Goal: Information Seeking & Learning: Find specific fact

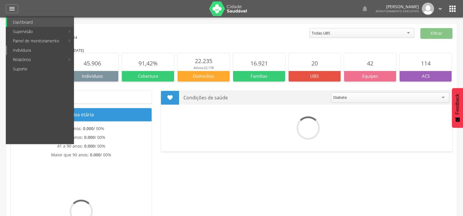
click at [20, 52] on link "Indivíduos" at bounding box center [40, 50] width 67 height 9
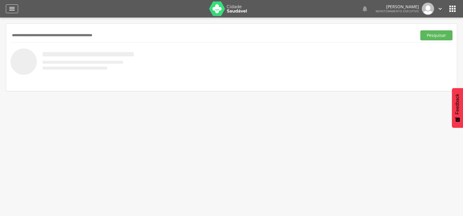
click at [6, 8] on div "" at bounding box center [12, 8] width 12 height 9
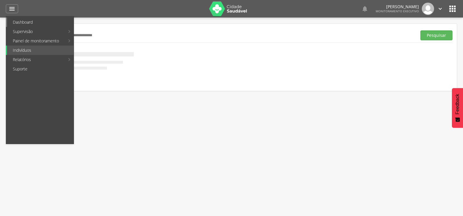
click at [13, 25] on link "Dashboard" at bounding box center [40, 22] width 67 height 9
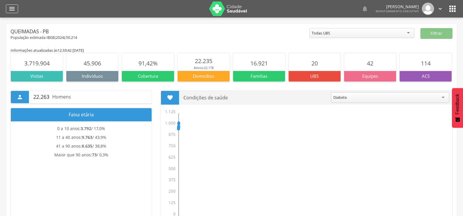
click at [13, 8] on icon "" at bounding box center [11, 8] width 7 height 7
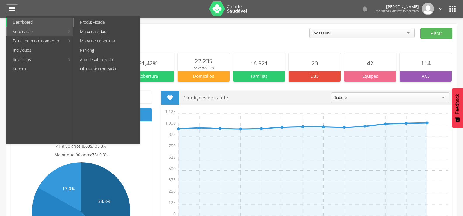
click at [116, 20] on link "Produtividade" at bounding box center [107, 22] width 66 height 9
type input "**********"
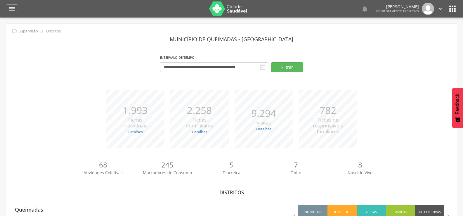
scroll to position [26, 0]
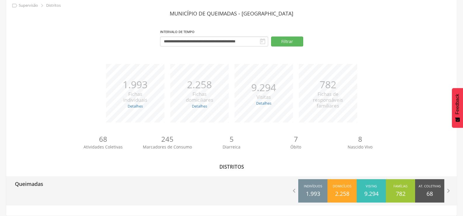
click at [46, 196] on div "Queimadas  Indivíduos 1.993 Domicílios 2.258 Visitas 9.294 Famílias 782 At. Co…" at bounding box center [231, 190] width 451 height 29
click at [27, 181] on p "Queimadas" at bounding box center [29, 182] width 28 height 12
type input "**********"
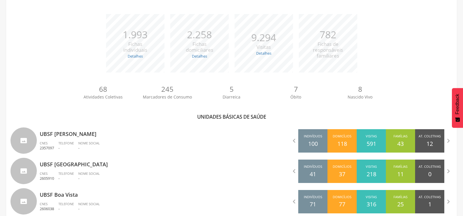
scroll to position [201, 0]
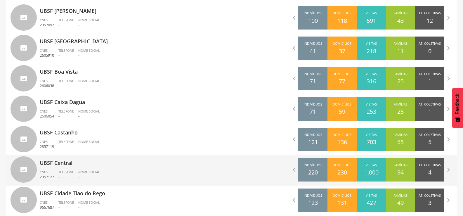
click at [73, 157] on p "UBSF Central" at bounding box center [134, 161] width 188 height 12
type input "**********"
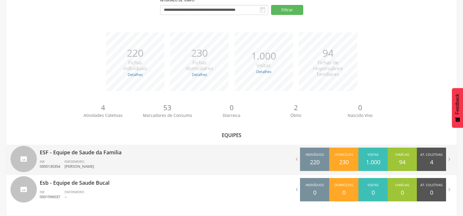
click at [96, 159] on div "ENFERMEIRO [PERSON_NAME]" at bounding box center [82, 164] width 34 height 10
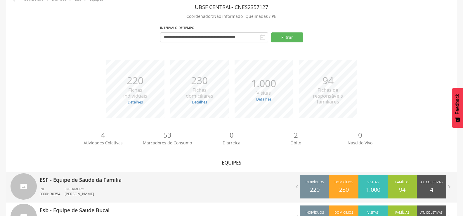
type input "**********"
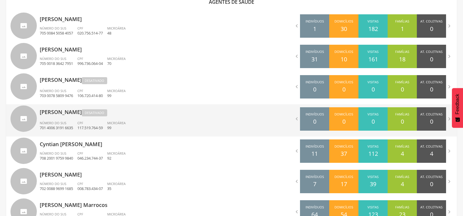
scroll to position [230, 0]
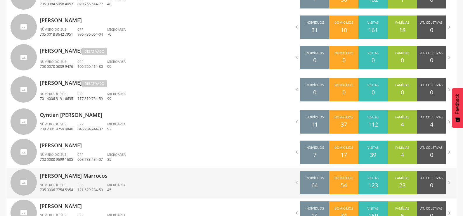
click at [81, 178] on p "[PERSON_NAME] Marrocos" at bounding box center [134, 174] width 188 height 12
type input "**********"
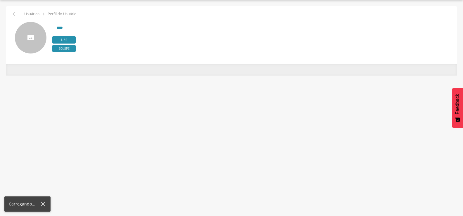
scroll to position [18, 0]
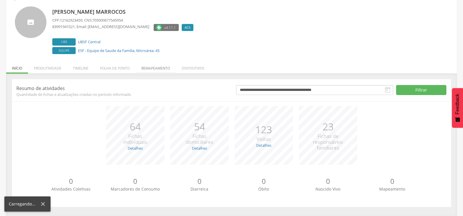
click at [154, 66] on li "Remapeamento" at bounding box center [156, 67] width 40 height 14
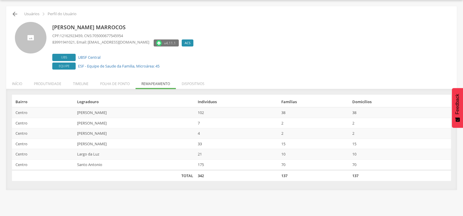
click at [12, 16] on icon "" at bounding box center [14, 14] width 7 height 7
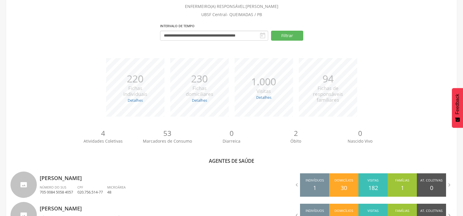
scroll to position [230, 0]
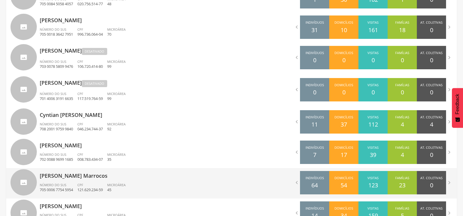
click at [75, 183] on div "Número do SUS 705 0006 7754 5954" at bounding box center [59, 188] width 38 height 10
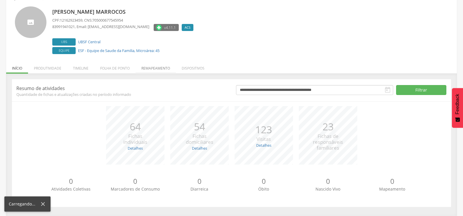
click at [151, 84] on header "**********" at bounding box center [231, 90] width 439 height 13
drag, startPoint x: 154, startPoint y: 61, endPoint x: 154, endPoint y: 64, distance: 3.2
click at [154, 61] on li "Remapeamento" at bounding box center [156, 67] width 40 height 14
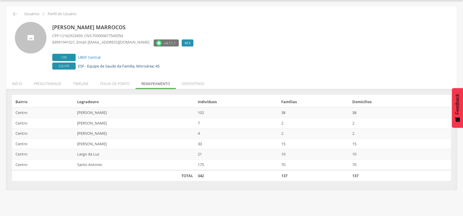
click at [154, 65] on link "ESF - Equipe de Saude da Familia, Microárea: 45" at bounding box center [119, 65] width 82 height 5
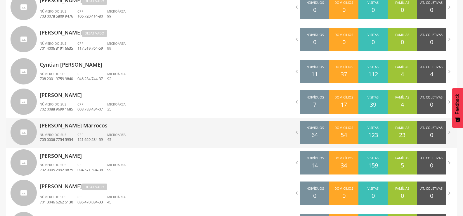
click at [77, 130] on div "[PERSON_NAME] Marrocos Número do SUS 705 0006 7754 5954 CPF 121.629.234-59 Micr…" at bounding box center [134, 133] width 188 height 30
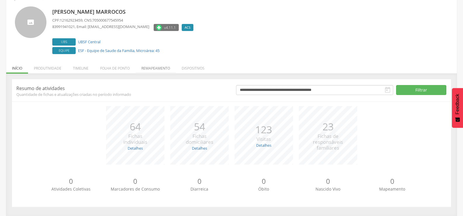
click at [159, 66] on li "Remapeamento" at bounding box center [156, 67] width 40 height 14
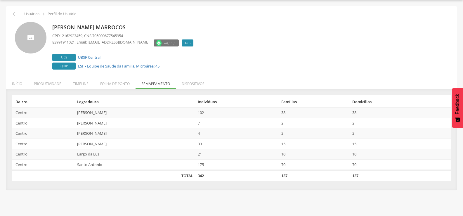
scroll to position [18, 0]
click at [11, 11] on div " Usuários  Perfil do Usuário" at bounding box center [232, 14] width 442 height 7
click at [13, 13] on icon "" at bounding box center [14, 14] width 7 height 7
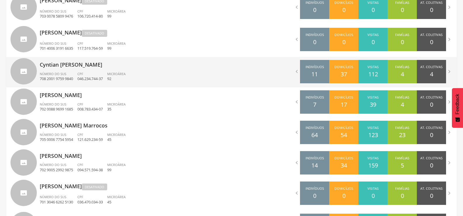
scroll to position [222, 0]
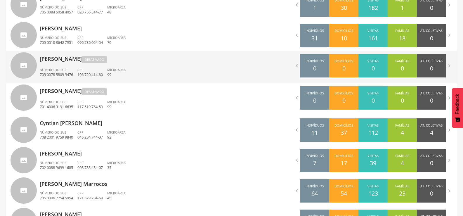
click at [61, 66] on div "[PERSON_NAME] Desativado Número do SUS 703 0078 5809 9476 CPF 106.720.414-80 Mi…" at bounding box center [134, 67] width 188 height 32
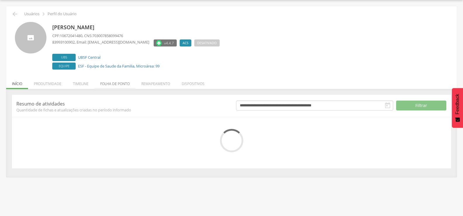
click at [127, 84] on li "Folha de ponto" at bounding box center [114, 82] width 41 height 14
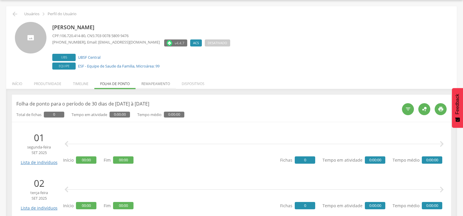
click at [153, 83] on li "Remapeamento" at bounding box center [156, 82] width 40 height 14
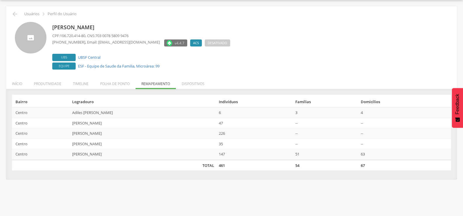
click at [15, 10] on div " Voltar Usuários  Perfil do Usuário [PERSON_NAME] CPF: 106.720.414-80 , CNS: …" at bounding box center [231, 92] width 451 height 173
click at [13, 15] on icon "" at bounding box center [14, 14] width 7 height 7
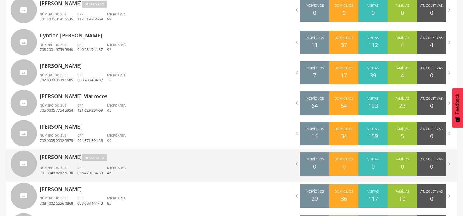
click at [79, 161] on p "[PERSON_NAME] Desativado" at bounding box center [134, 155] width 188 height 13
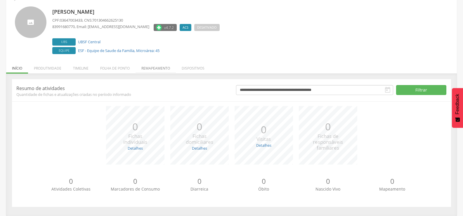
click at [149, 68] on li "Remapeamento" at bounding box center [156, 67] width 40 height 14
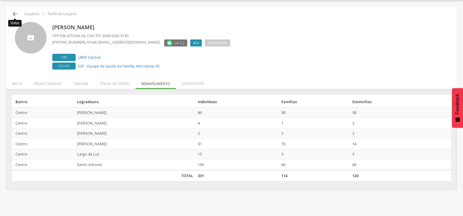
click at [16, 11] on icon "" at bounding box center [14, 14] width 7 height 7
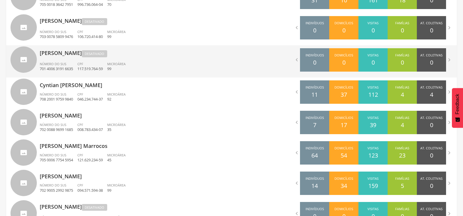
scroll to position [310, 0]
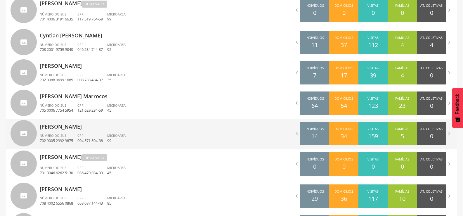
click at [63, 132] on div "[PERSON_NAME] Número do SUS 702 9005 2992 9875 CPF 094.571.594-38 Microárea 99" at bounding box center [134, 134] width 188 height 30
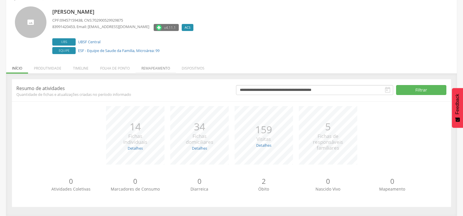
click at [158, 71] on li "Remapeamento" at bounding box center [156, 67] width 40 height 14
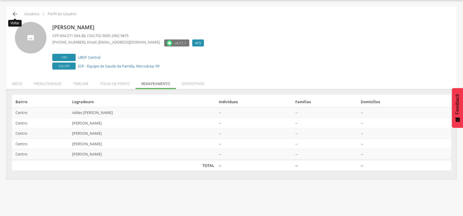
click at [14, 12] on icon "" at bounding box center [14, 14] width 7 height 7
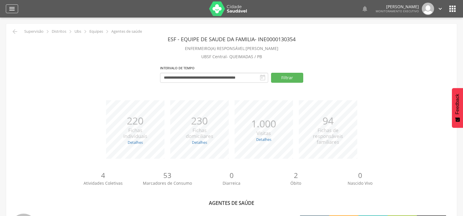
click at [13, 11] on icon "" at bounding box center [11, 8] width 7 height 7
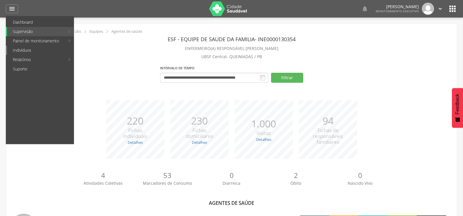
click at [20, 48] on link "Indivíduos" at bounding box center [40, 50] width 67 height 9
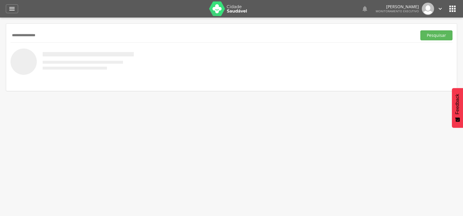
click at [420, 30] on button "Pesquisar" at bounding box center [436, 35] width 32 height 10
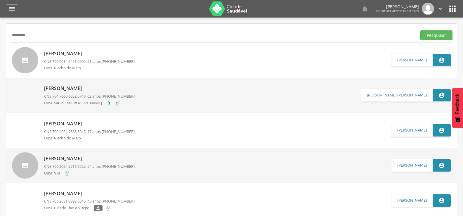
type input "*********"
click at [420, 30] on button "Pesquisar" at bounding box center [436, 35] width 32 height 10
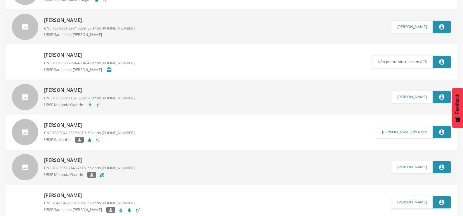
scroll to position [1606, 0]
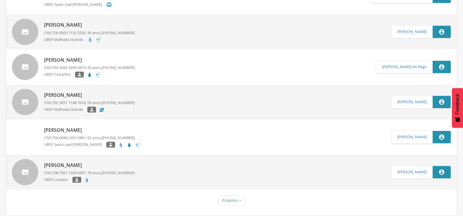
click at [75, 60] on p "[PERSON_NAME]" at bounding box center [89, 60] width 91 height 7
type input "**********"
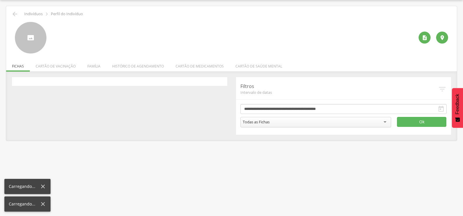
scroll to position [18, 0]
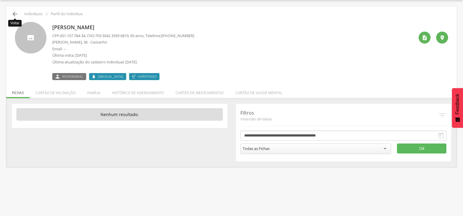
click at [17, 13] on icon "" at bounding box center [14, 14] width 7 height 7
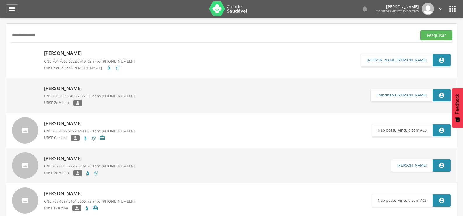
type input "**********"
click at [420, 30] on button "Pesquisar" at bounding box center [436, 35] width 32 height 10
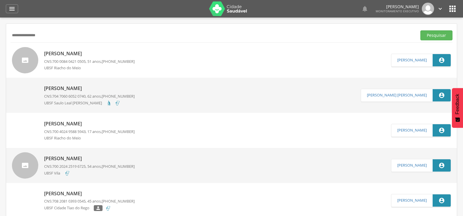
drag, startPoint x: 43, startPoint y: 34, endPoint x: 0, endPoint y: 37, distance: 42.8
click at [0, 37] on div "**********" at bounding box center [231, 126] width 463 height 216
click at [10, 9] on icon "" at bounding box center [11, 8] width 7 height 7
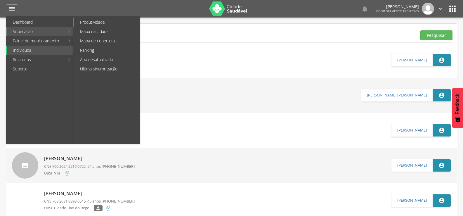
click at [89, 25] on link "Produtividade" at bounding box center [107, 22] width 66 height 9
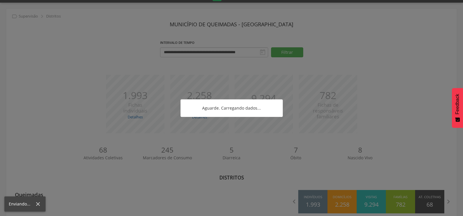
scroll to position [26, 0]
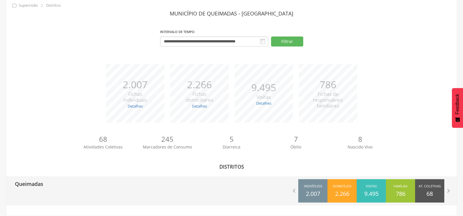
click at [19, 186] on p "Queimadas" at bounding box center [29, 182] width 28 height 12
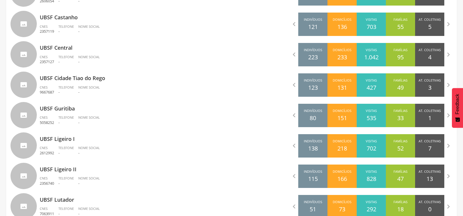
scroll to position [318, 0]
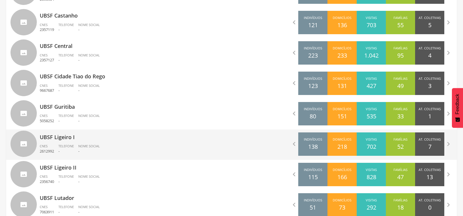
click at [74, 148] on span "Telefone" at bounding box center [65, 146] width 15 height 4
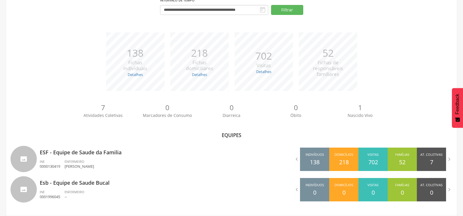
click at [74, 148] on p "ESF - Equipe de Saude da Familia" at bounding box center [134, 151] width 188 height 12
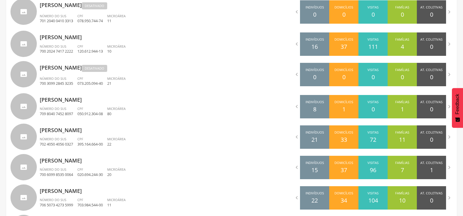
scroll to position [376, 0]
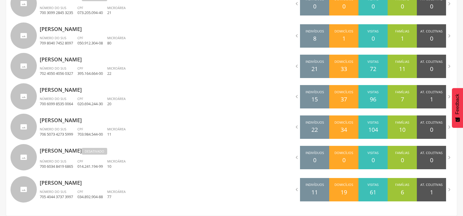
click at [74, 148] on p "[PERSON_NAME]" at bounding box center [134, 149] width 188 height 13
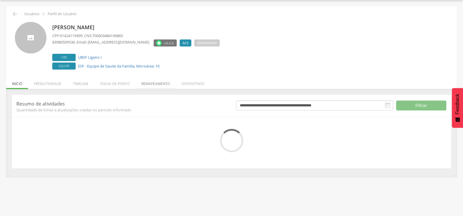
click at [151, 82] on li "Remapeamento" at bounding box center [156, 82] width 40 height 14
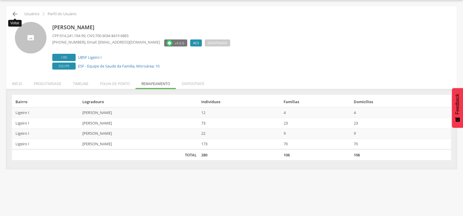
click at [12, 13] on icon "" at bounding box center [14, 14] width 7 height 7
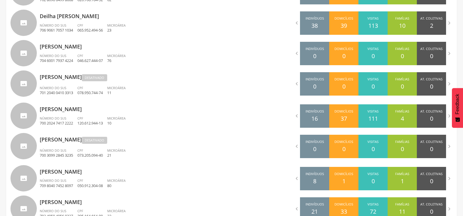
scroll to position [263, 0]
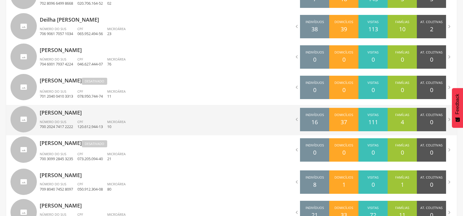
click at [93, 114] on p "[PERSON_NAME]" at bounding box center [134, 111] width 188 height 12
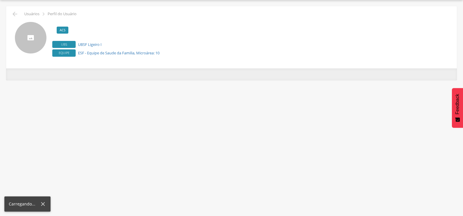
scroll to position [18, 0]
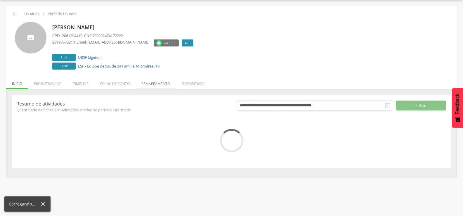
click at [145, 86] on div " Usuários  Perfil do Usuário [PERSON_NAME] CPF: 12061294413 , CNS: 7002024741…" at bounding box center [231, 91] width 451 height 171
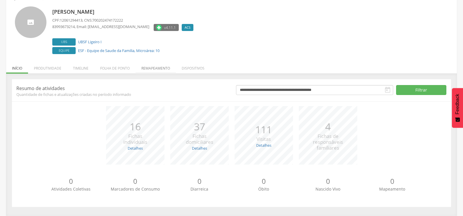
click at [149, 70] on li "Remapeamento" at bounding box center [156, 67] width 40 height 14
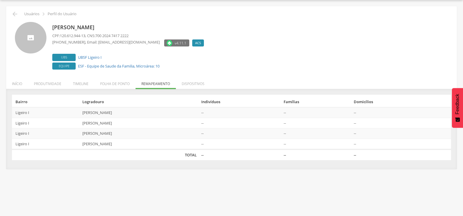
click at [19, 15] on div " Usuários  Perfil do Usuário" at bounding box center [232, 14] width 442 height 7
click at [17, 13] on icon "" at bounding box center [14, 14] width 7 height 7
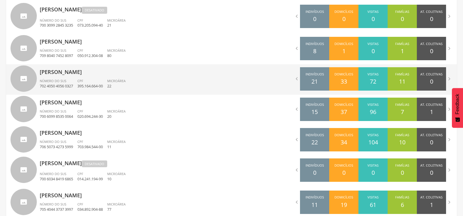
scroll to position [409, 0]
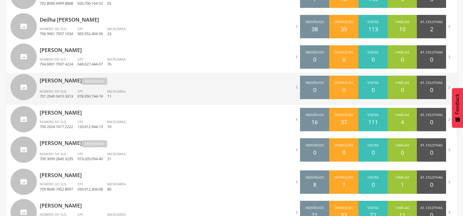
click at [65, 79] on p "[PERSON_NAME] Desativado" at bounding box center [134, 79] width 188 height 13
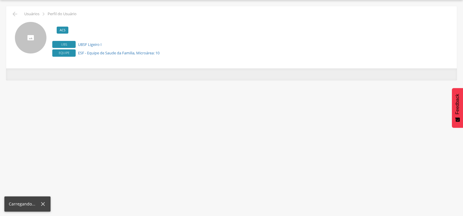
scroll to position [18, 0]
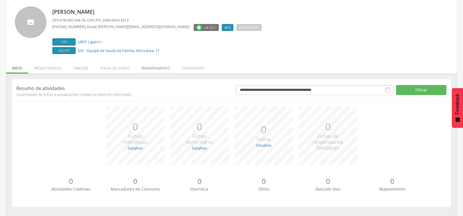
click at [147, 71] on li "Remapeamento" at bounding box center [156, 67] width 40 height 14
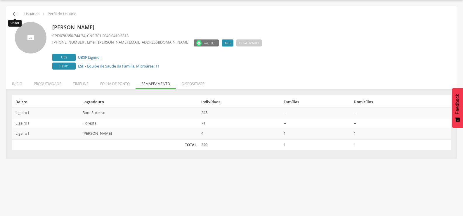
click at [14, 15] on icon "" at bounding box center [14, 14] width 7 height 7
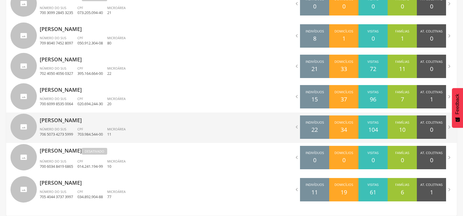
click at [69, 123] on p "[PERSON_NAME]" at bounding box center [134, 118] width 188 height 12
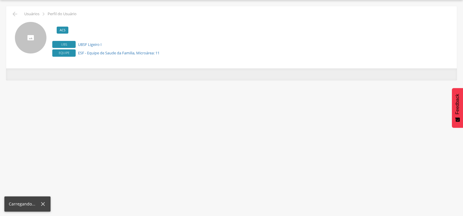
scroll to position [18, 0]
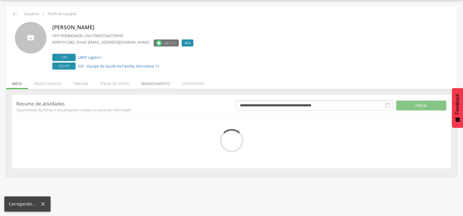
click at [157, 81] on li "Remapeamento" at bounding box center [156, 82] width 40 height 14
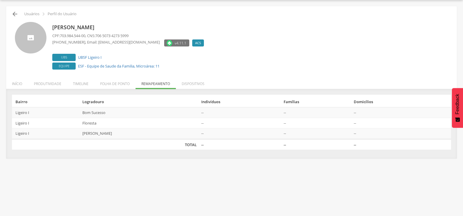
click at [14, 11] on icon "" at bounding box center [14, 14] width 7 height 7
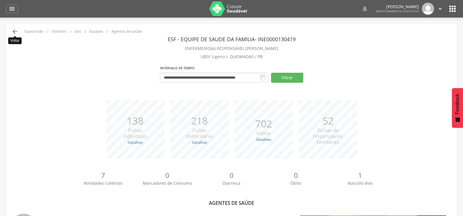
click at [13, 30] on icon "" at bounding box center [14, 31] width 7 height 7
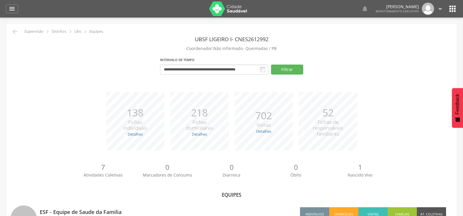
click at [18, 30] on div " Supervisão  Distritos  Ubs  Equipes" at bounding box center [57, 31] width 93 height 7
click at [15, 31] on icon "" at bounding box center [14, 31] width 7 height 7
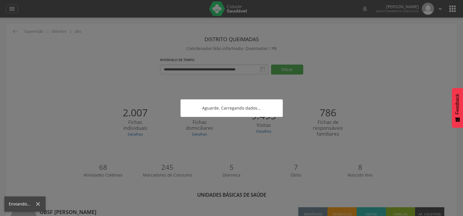
scroll to position [18, 0]
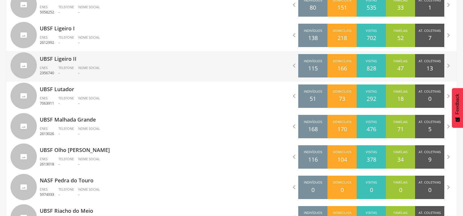
click at [77, 68] on div "Telefone -" at bounding box center [68, 70] width 20 height 10
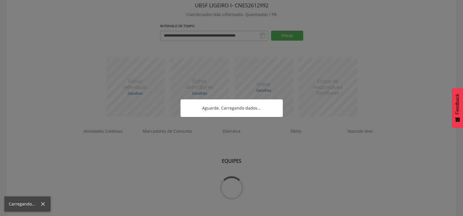
scroll to position [60, 0]
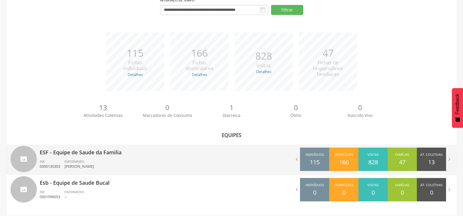
click at [105, 154] on p "ESF - Equipe de Saude da Familia" at bounding box center [134, 151] width 188 height 12
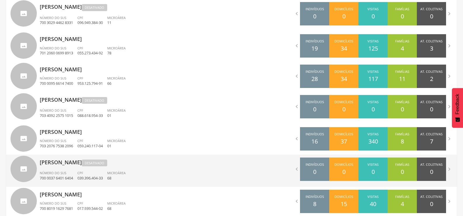
scroll to position [382, 0]
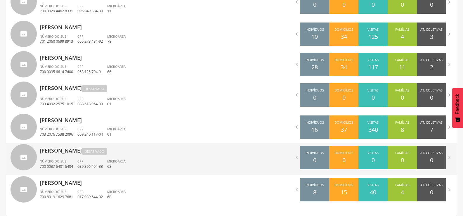
click at [101, 167] on p "039.396.404-33" at bounding box center [89, 167] width 25 height 6
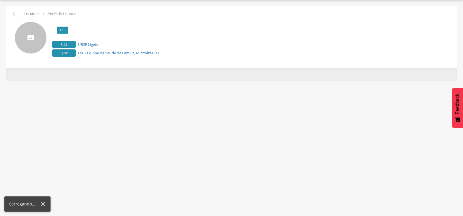
scroll to position [18, 0]
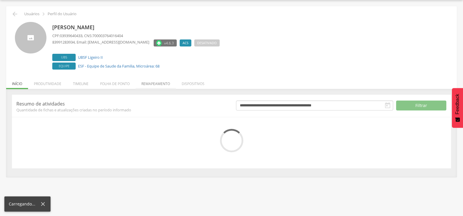
click at [159, 84] on li "Remapeamento" at bounding box center [156, 82] width 40 height 14
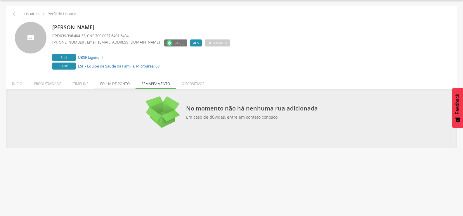
click at [124, 84] on li "Folha de ponto" at bounding box center [114, 82] width 41 height 14
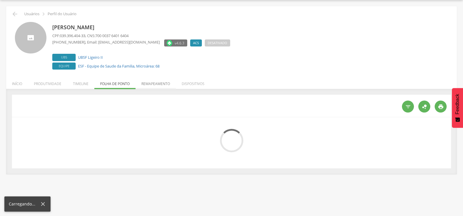
click at [164, 84] on li "Remapeamento" at bounding box center [156, 82] width 40 height 14
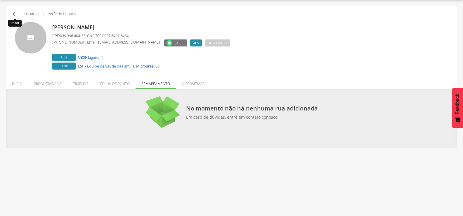
click at [14, 14] on icon "" at bounding box center [14, 14] width 7 height 7
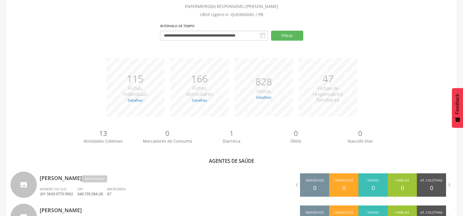
scroll to position [382, 0]
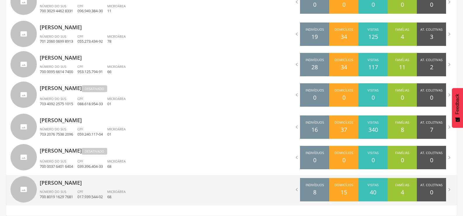
click at [152, 190] on ul "Número do SUS 700 8019 1629 7681 CPF 017.939.544-02 Microárea 68" at bounding box center [134, 195] width 188 height 13
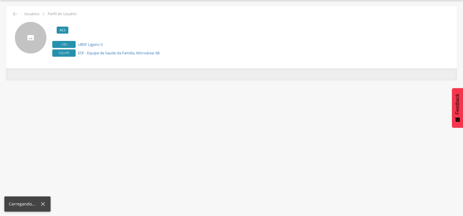
scroll to position [18, 0]
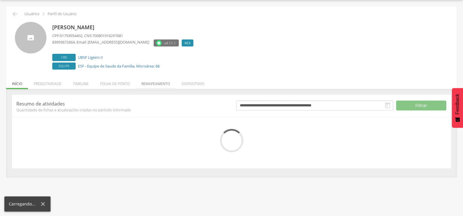
click at [150, 85] on div " Usuários  Perfil do Usuário [PERSON_NAME] CPF: 01793954402 , CNS: 7008019162…" at bounding box center [231, 91] width 451 height 171
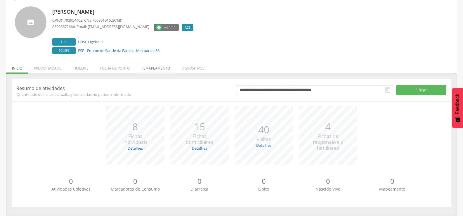
click at [155, 65] on li "Remapeamento" at bounding box center [156, 67] width 40 height 14
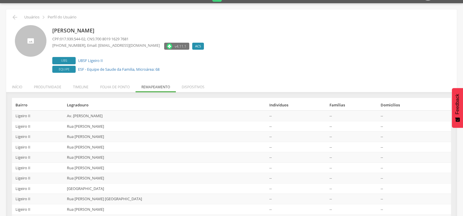
scroll to position [0, 0]
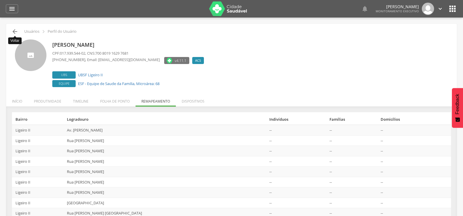
click at [17, 30] on icon "" at bounding box center [14, 31] width 7 height 7
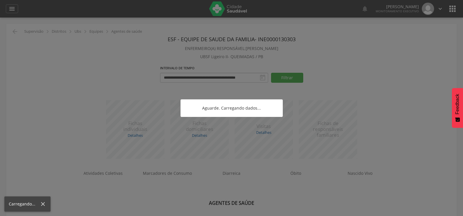
scroll to position [18, 0]
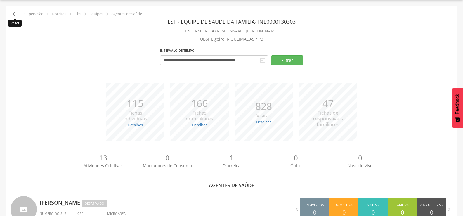
click at [15, 16] on icon "" at bounding box center [14, 14] width 7 height 7
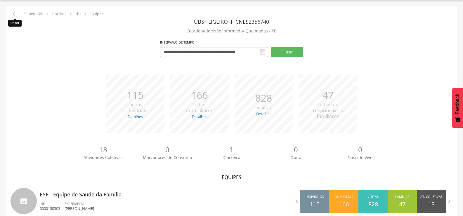
click at [15, 16] on icon "" at bounding box center [14, 14] width 7 height 7
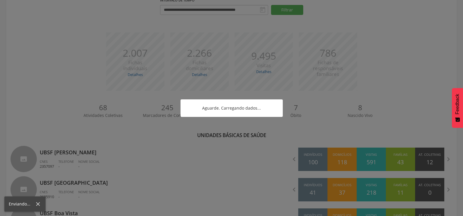
click at [15, 16] on div at bounding box center [231, 108] width 463 height 216
